Goal: Information Seeking & Learning: Learn about a topic

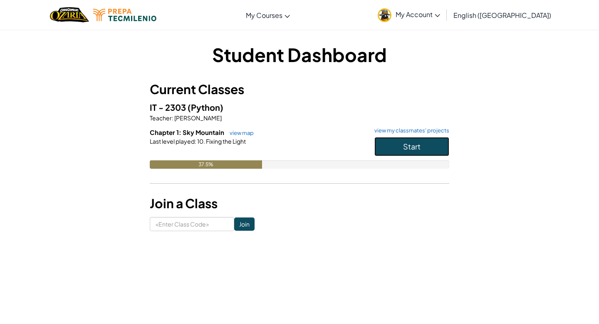
click at [393, 143] on button "Start" at bounding box center [411, 146] width 75 height 19
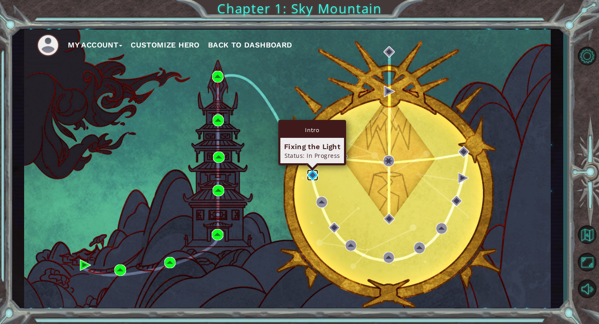
click at [312, 176] on img at bounding box center [312, 174] width 11 height 11
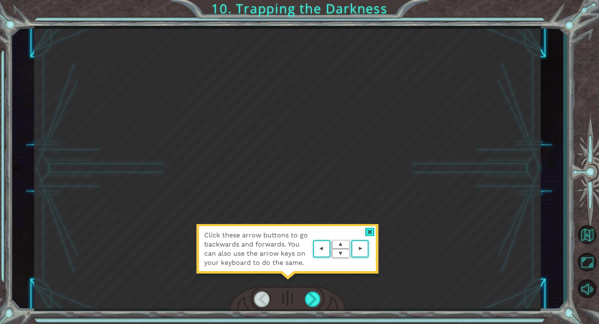
click at [371, 249] on area at bounding box center [371, 249] width 0 height 0
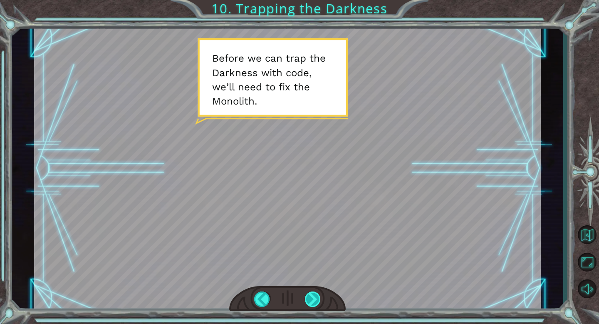
click at [314, 294] on div at bounding box center [313, 298] width 16 height 15
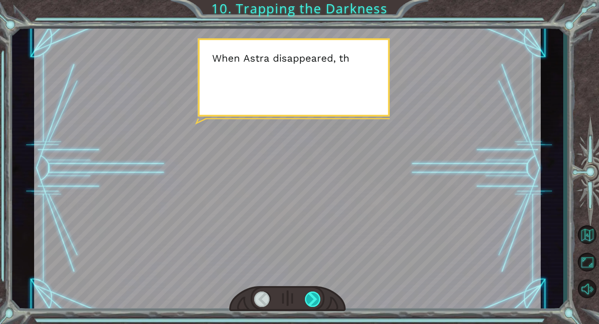
click at [314, 294] on div at bounding box center [313, 298] width 16 height 15
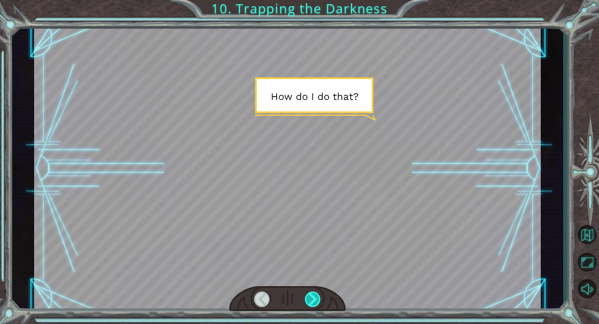
click at [314, 294] on div at bounding box center [313, 298] width 16 height 15
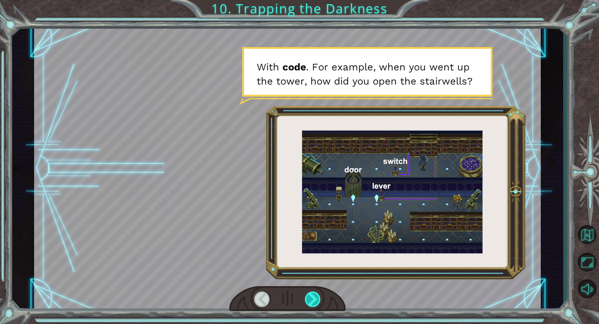
click at [314, 294] on div at bounding box center [313, 298] width 16 height 15
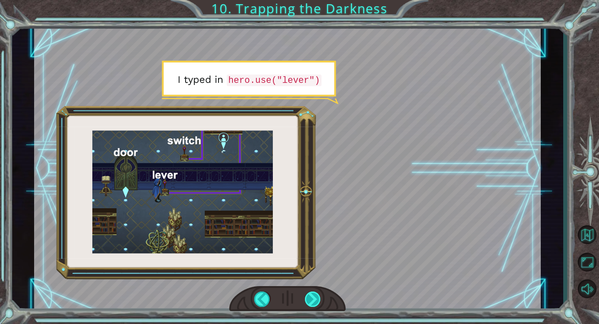
click at [314, 294] on div at bounding box center [313, 298] width 16 height 15
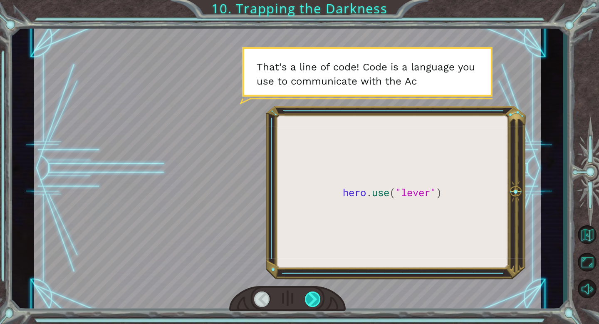
click at [314, 294] on div at bounding box center [313, 298] width 16 height 15
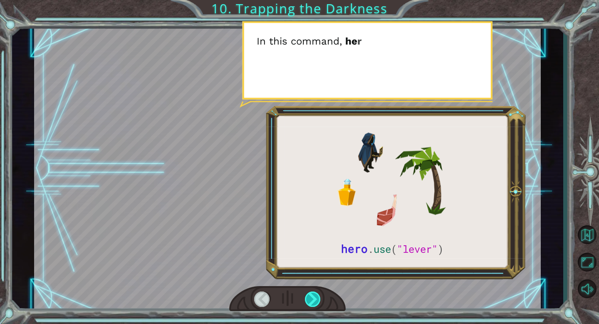
click at [314, 294] on div at bounding box center [313, 298] width 16 height 15
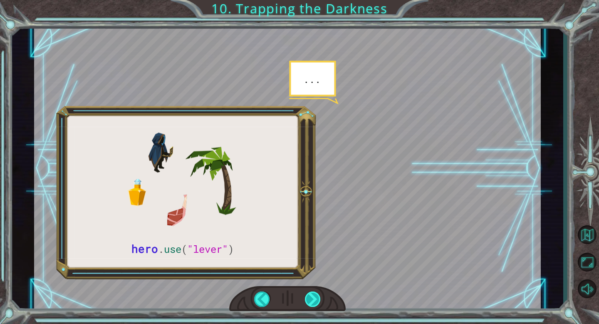
click at [314, 294] on div at bounding box center [313, 298] width 16 height 15
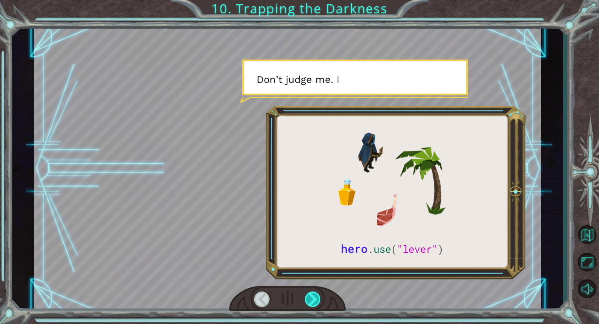
click at [314, 294] on div at bounding box center [313, 298] width 16 height 15
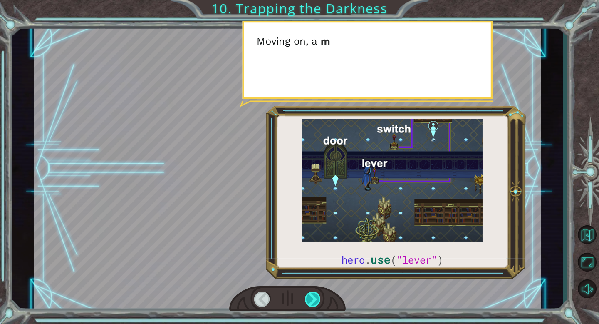
click at [314, 294] on div at bounding box center [313, 298] width 16 height 15
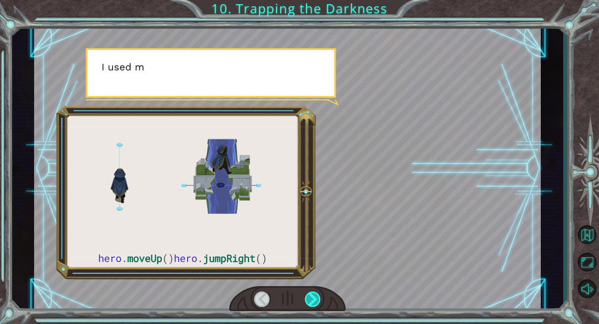
click at [314, 294] on div at bounding box center [313, 298] width 16 height 15
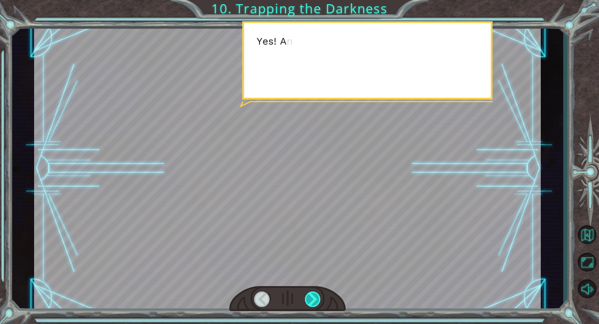
click at [314, 294] on div at bounding box center [313, 298] width 16 height 15
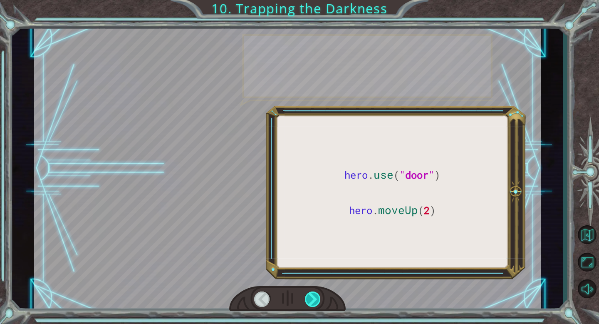
click at [314, 294] on div at bounding box center [313, 298] width 16 height 15
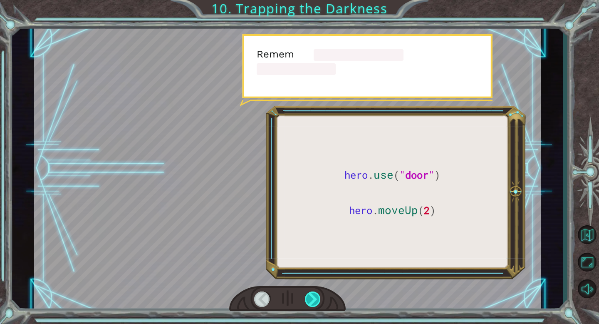
click at [314, 294] on div at bounding box center [313, 298] width 16 height 15
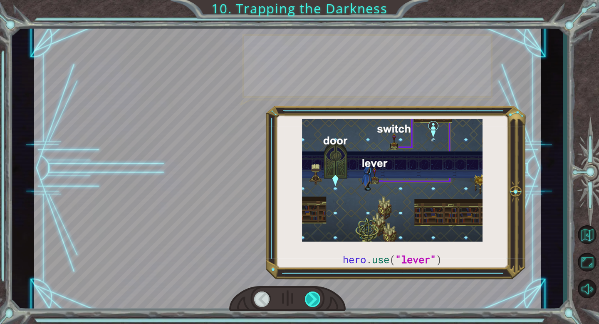
click at [314, 294] on div at bounding box center [313, 298] width 16 height 15
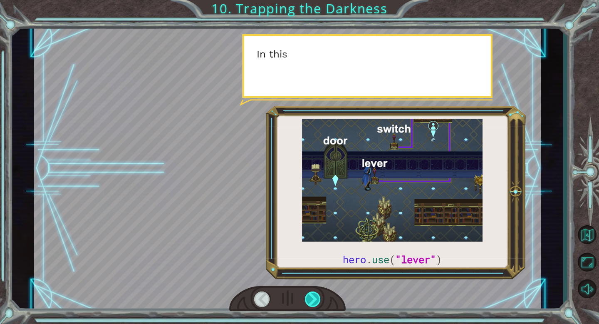
click at [314, 294] on div at bounding box center [313, 298] width 16 height 15
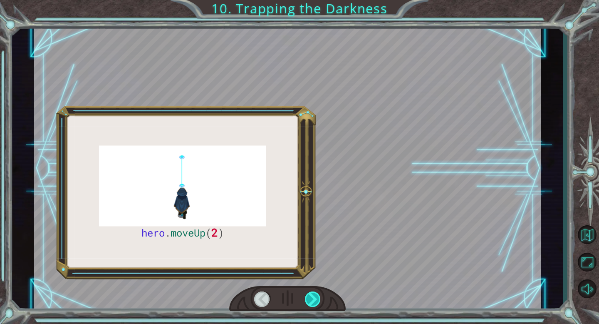
click at [314, 294] on div at bounding box center [313, 298] width 16 height 15
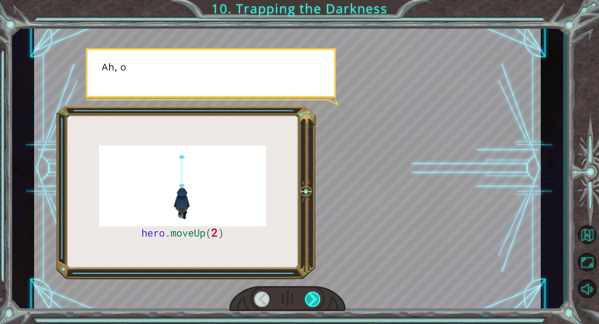
click at [314, 294] on div at bounding box center [313, 298] width 16 height 15
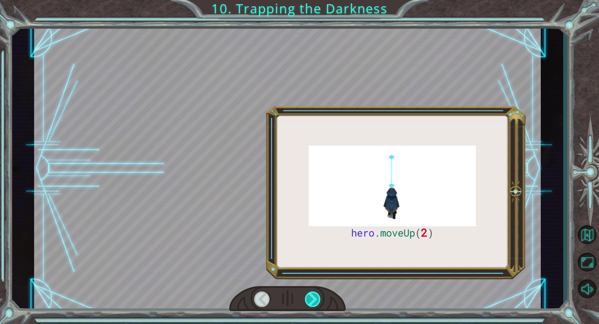
click at [314, 294] on div at bounding box center [313, 298] width 16 height 15
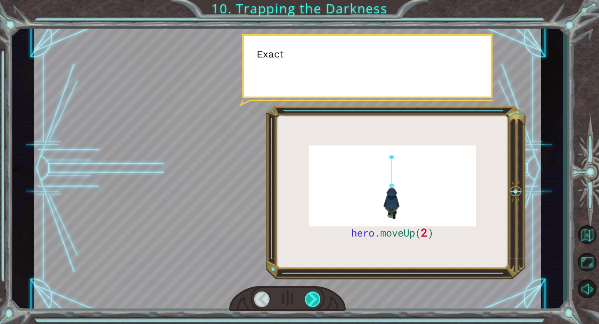
click at [314, 294] on div at bounding box center [313, 298] width 16 height 15
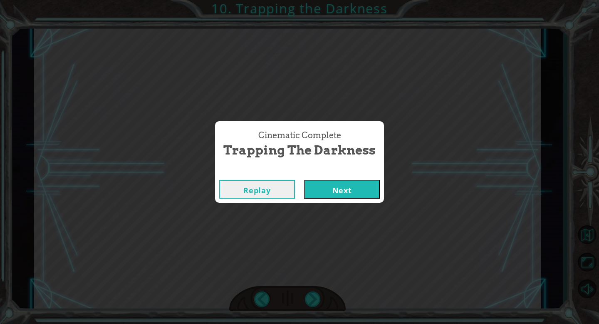
click at [366, 191] on button "Next" at bounding box center [342, 189] width 76 height 19
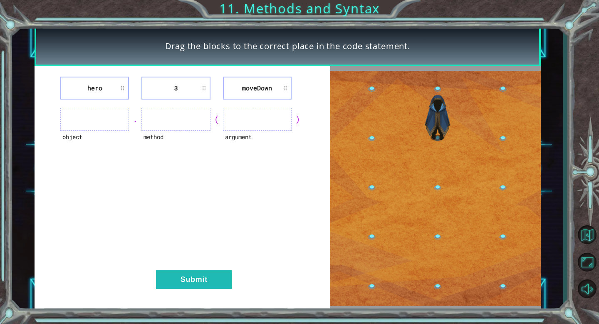
click at [98, 111] on ul at bounding box center [94, 119] width 69 height 23
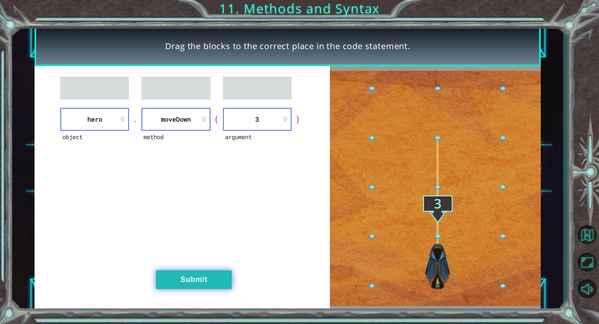
click at [206, 284] on button "Submit" at bounding box center [194, 279] width 76 height 19
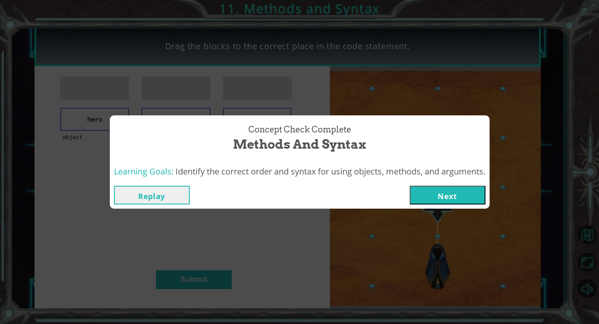
click at [443, 194] on button "Next" at bounding box center [448, 194] width 76 height 19
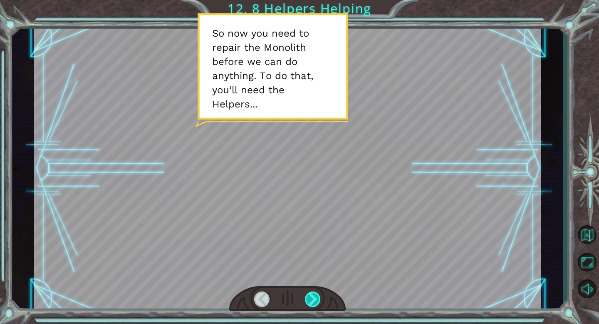
click at [313, 296] on div at bounding box center [313, 298] width 16 height 15
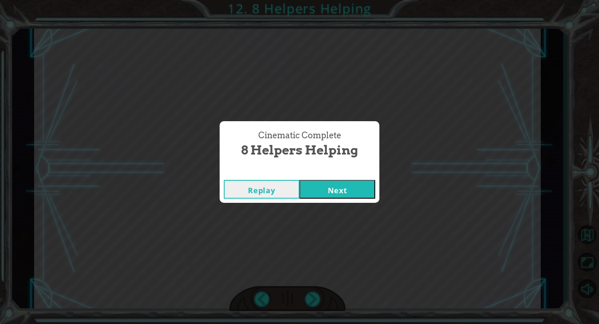
click at [349, 191] on button "Next" at bounding box center [337, 189] width 76 height 19
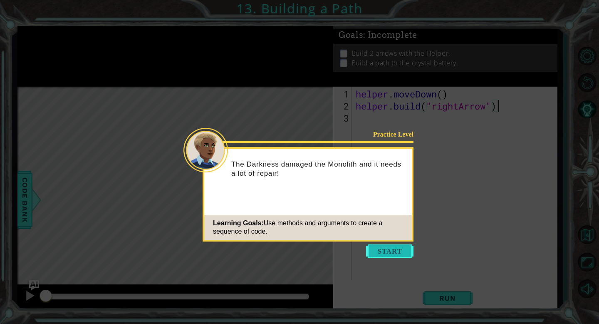
click at [391, 250] on button "Start" at bounding box center [389, 250] width 47 height 13
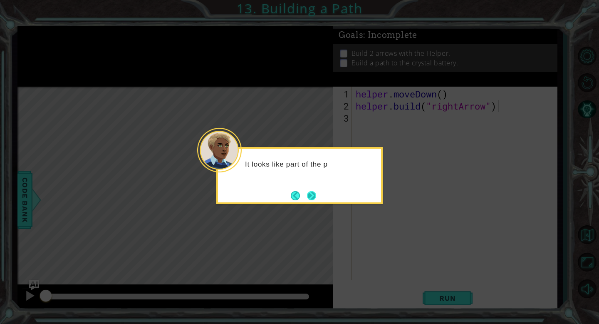
click at [315, 199] on button "Next" at bounding box center [311, 195] width 9 height 9
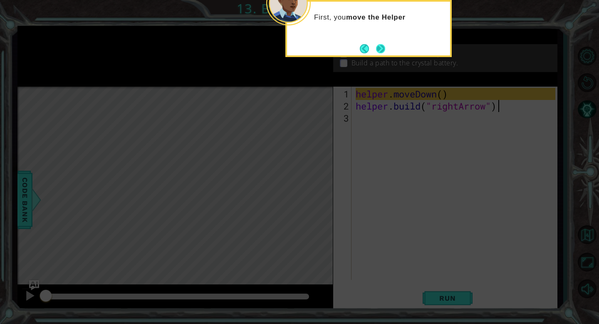
click at [379, 49] on button "Next" at bounding box center [380, 48] width 9 height 9
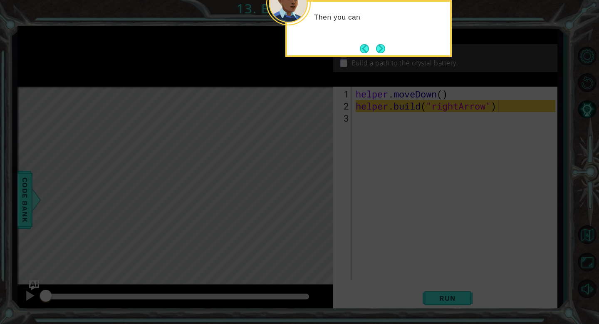
click at [379, 49] on button "Next" at bounding box center [380, 48] width 9 height 9
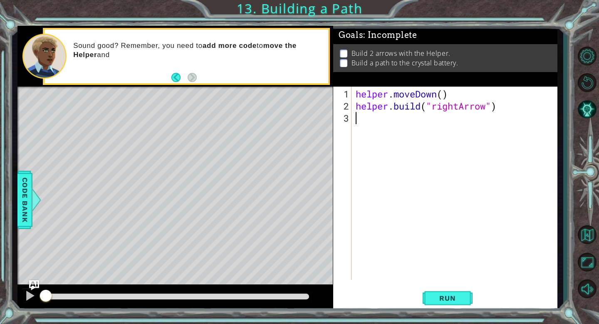
click at [356, 120] on div "helper . moveDown ( ) helper . build ( "rightArrow" )" at bounding box center [456, 196] width 205 height 217
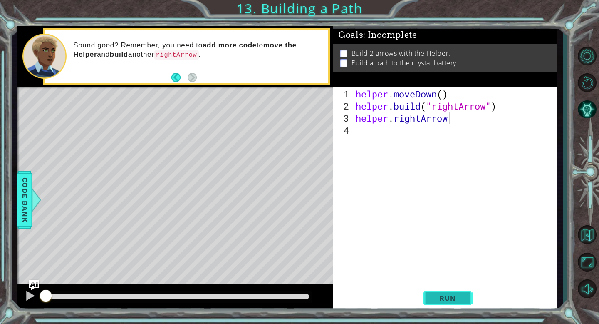
click at [450, 300] on span "Run" at bounding box center [447, 298] width 33 height 8
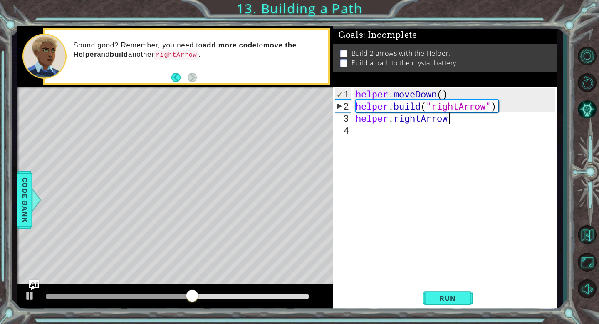
click at [432, 119] on div "helper . moveDown ( ) helper . build ( "rightArrow" ) helper . rightArrow" at bounding box center [456, 196] width 205 height 217
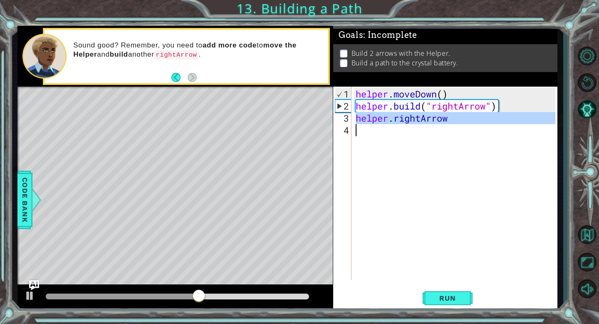
click at [432, 119] on div "helper . moveDown ( ) helper . build ( "rightArrow" ) helper . rightArrow" at bounding box center [456, 196] width 205 height 217
type textarea "helper.rightArrow"
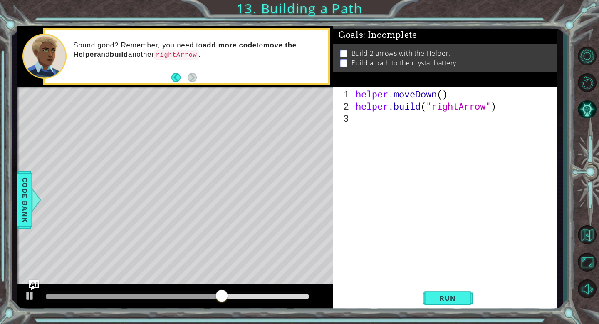
scroll to position [0, 0]
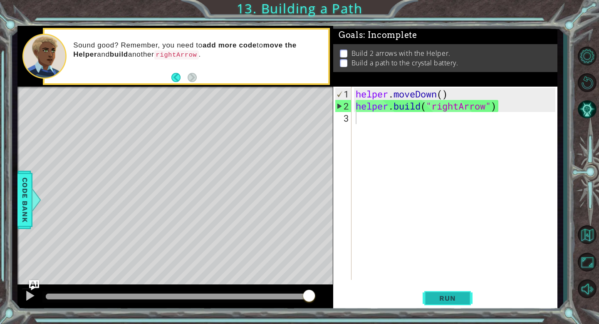
click at [440, 300] on span "Run" at bounding box center [447, 298] width 33 height 8
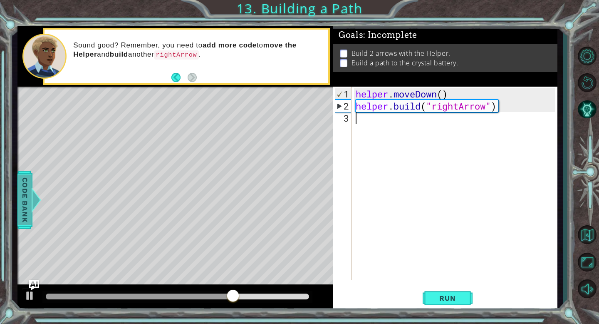
click at [22, 201] on span "Code Bank" at bounding box center [24, 199] width 13 height 51
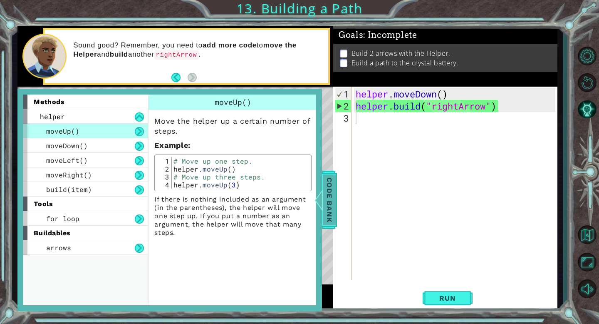
click at [327, 188] on span "Code Bank" at bounding box center [329, 199] width 13 height 51
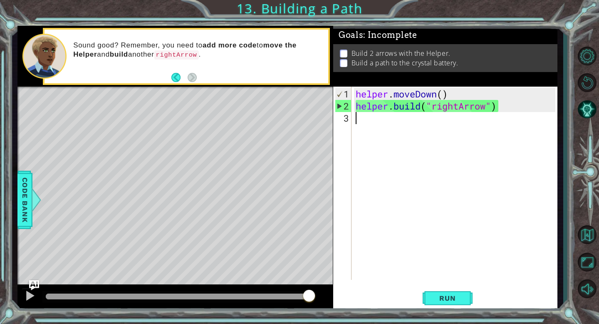
click at [363, 119] on div "helper . moveDown ( ) helper . build ( "rightArrow" )" at bounding box center [456, 196] width 205 height 217
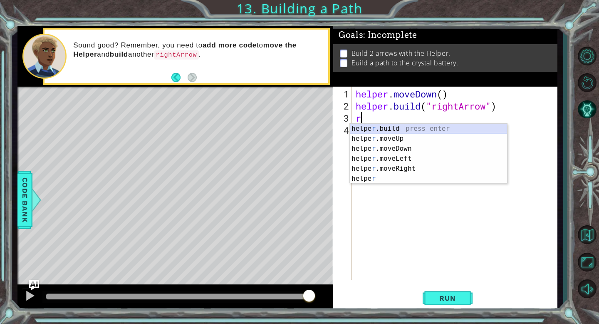
click at [381, 125] on div "helpe [PERSON_NAME]build press enter helpe r .moveUp press enter helpe [PERSON_…" at bounding box center [428, 164] width 157 height 80
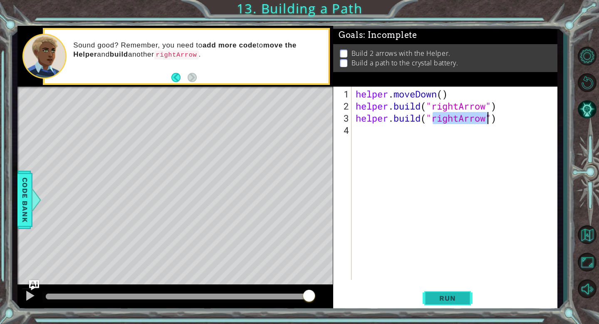
type textarea "[DOMAIN_NAME]("rightArrow")"
click at [452, 295] on span "Run" at bounding box center [447, 298] width 33 height 8
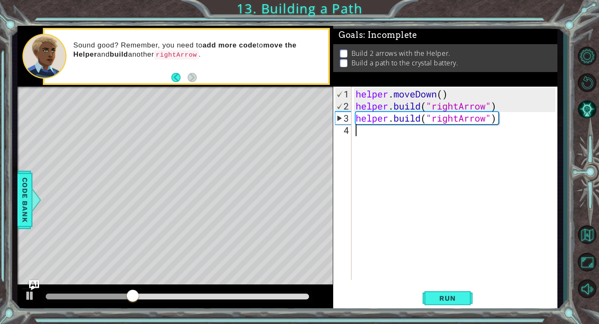
click at [456, 271] on div "helper . moveDown ( ) helper . build ( "rightArrow" ) helper . build ( "rightAr…" at bounding box center [456, 196] width 205 height 217
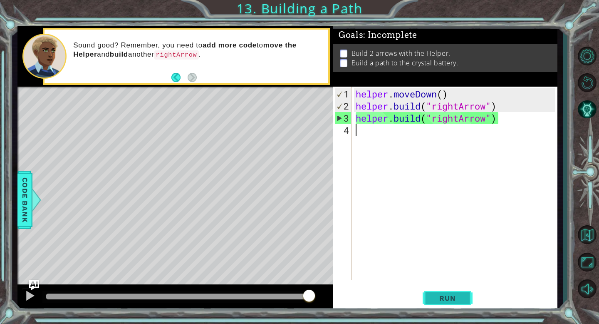
click at [440, 298] on span "Run" at bounding box center [447, 298] width 33 height 8
